Goal: Task Accomplishment & Management: Use online tool/utility

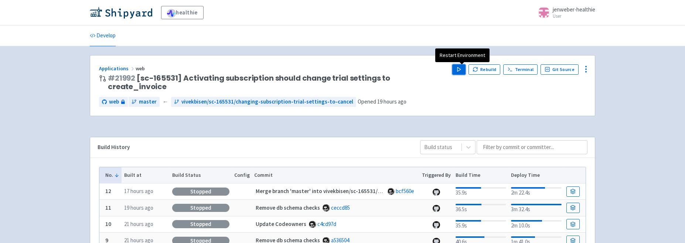
click at [462, 68] on icon "button" at bounding box center [459, 69] width 6 height 6
click at [621, 78] on div "healthie jenweber-healthie User Profile Sign out Develop web" at bounding box center [342, 203] width 685 height 407
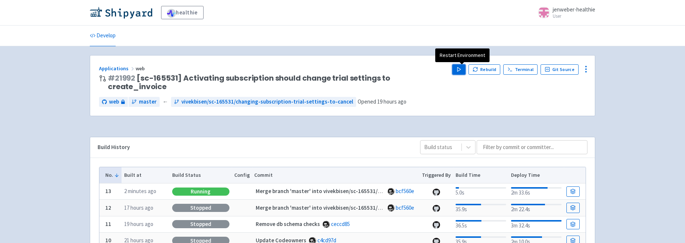
click at [460, 69] on polygon "button" at bounding box center [458, 69] width 3 height 4
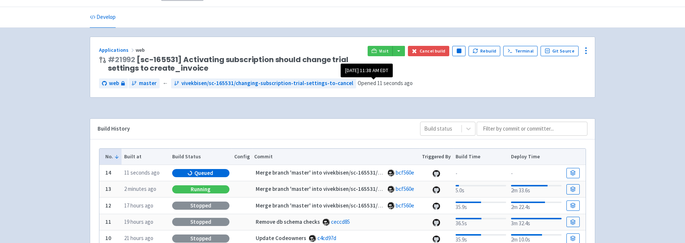
scroll to position [19, 0]
click at [434, 51] on button "Cancel build" at bounding box center [429, 50] width 42 height 10
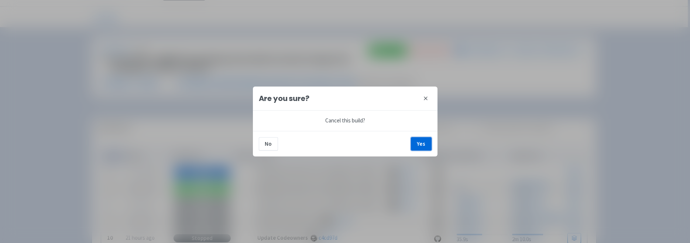
click at [427, 143] on button "Yes" at bounding box center [421, 143] width 21 height 13
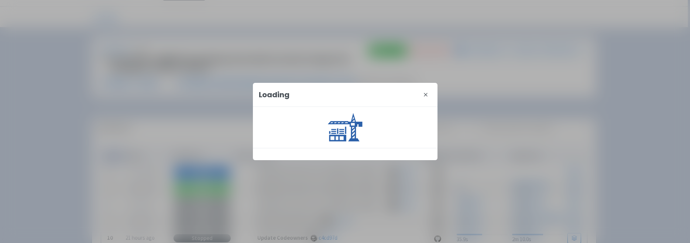
click at [424, 95] on icon at bounding box center [426, 95] width 6 height 6
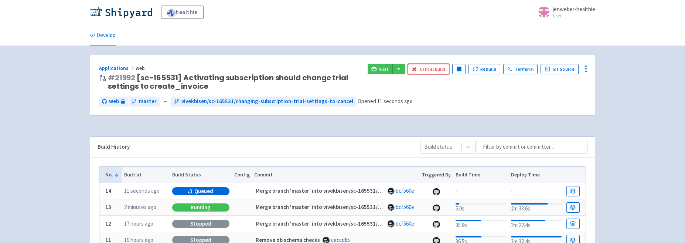
scroll to position [0, 0]
click at [385, 68] on span "Visit" at bounding box center [384, 69] width 10 height 6
